Goal: Transaction & Acquisition: Obtain resource

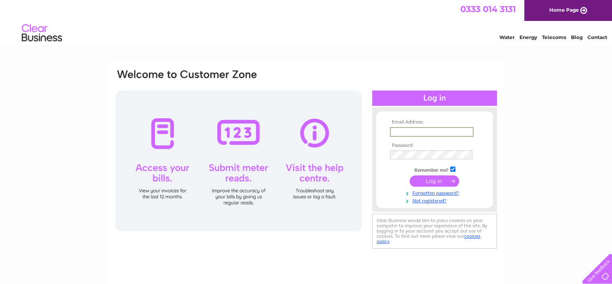
drag, startPoint x: 405, startPoint y: 132, endPoint x: 375, endPoint y: 135, distance: 30.4
click at [405, 132] on input "text" at bounding box center [432, 132] width 84 height 10
click at [449, 131] on input "text" at bounding box center [431, 131] width 83 height 9
type input "amanda@riddleandcoghill.co.uk"
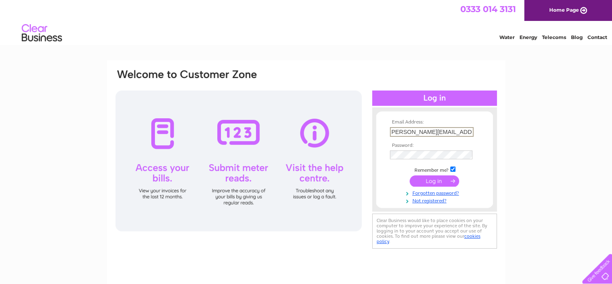
scroll to position [0, 0]
click at [409, 175] on input "submit" at bounding box center [433, 180] width 49 height 11
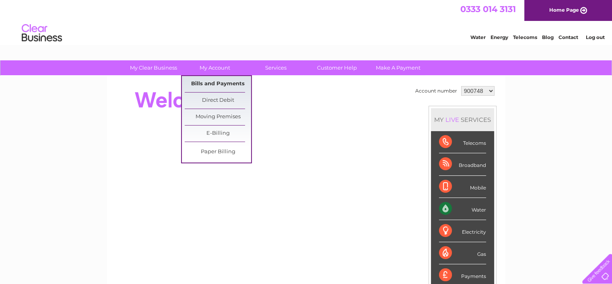
click at [210, 81] on link "Bills and Payments" at bounding box center [218, 84] width 66 height 16
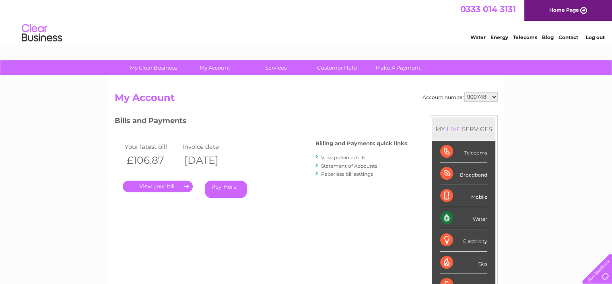
click at [142, 186] on link "." at bounding box center [158, 187] width 70 height 12
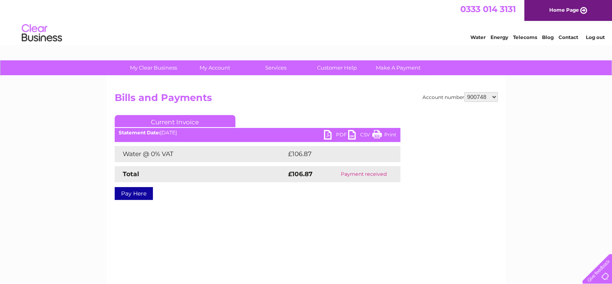
click at [328, 136] on link "PDF" at bounding box center [336, 136] width 24 height 12
click at [497, 97] on div "Account number 900748 1115172 1117068 Bills and Payments Current Invoice PDF CS…" at bounding box center [306, 188] width 398 height 225
click at [486, 96] on select "900748 1115172 1117068" at bounding box center [480, 97] width 33 height 10
select select "1117068"
click at [465, 92] on select "900748 1115172 1117068" at bounding box center [480, 97] width 33 height 10
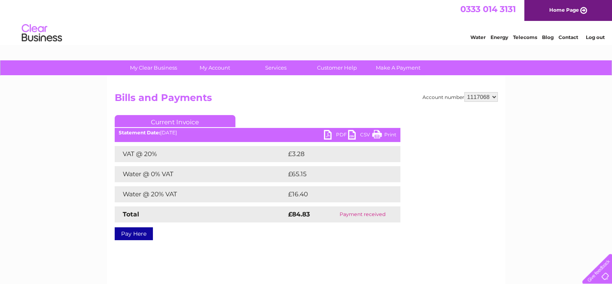
click at [331, 136] on link "PDF" at bounding box center [336, 136] width 24 height 12
click at [484, 96] on select "900748 1115172 1117068" at bounding box center [480, 97] width 33 height 10
select select "1115172"
click at [465, 92] on select "900748 1115172 1117068" at bounding box center [480, 97] width 33 height 10
click at [335, 135] on link "PDF" at bounding box center [336, 136] width 24 height 12
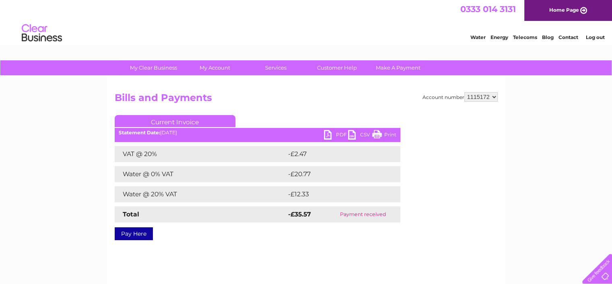
click at [595, 37] on link "Log out" at bounding box center [594, 37] width 19 height 6
